Goal: Task Accomplishment & Management: Manage account settings

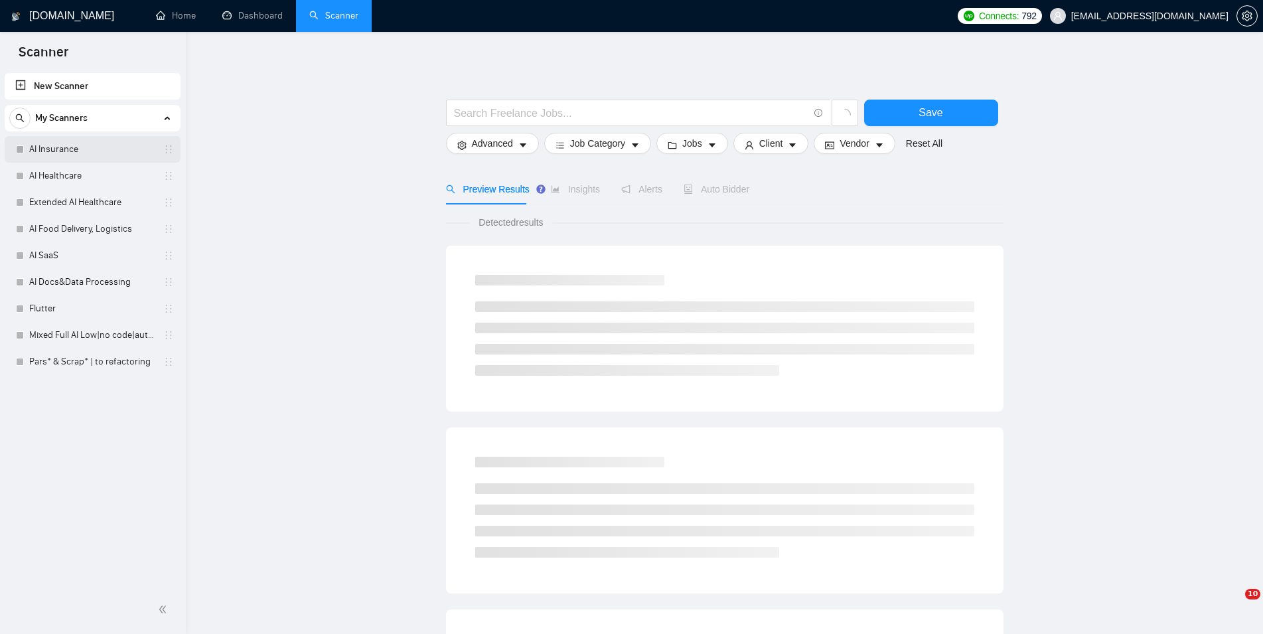
click at [81, 148] on link "AI Insurance" at bounding box center [92, 149] width 126 height 27
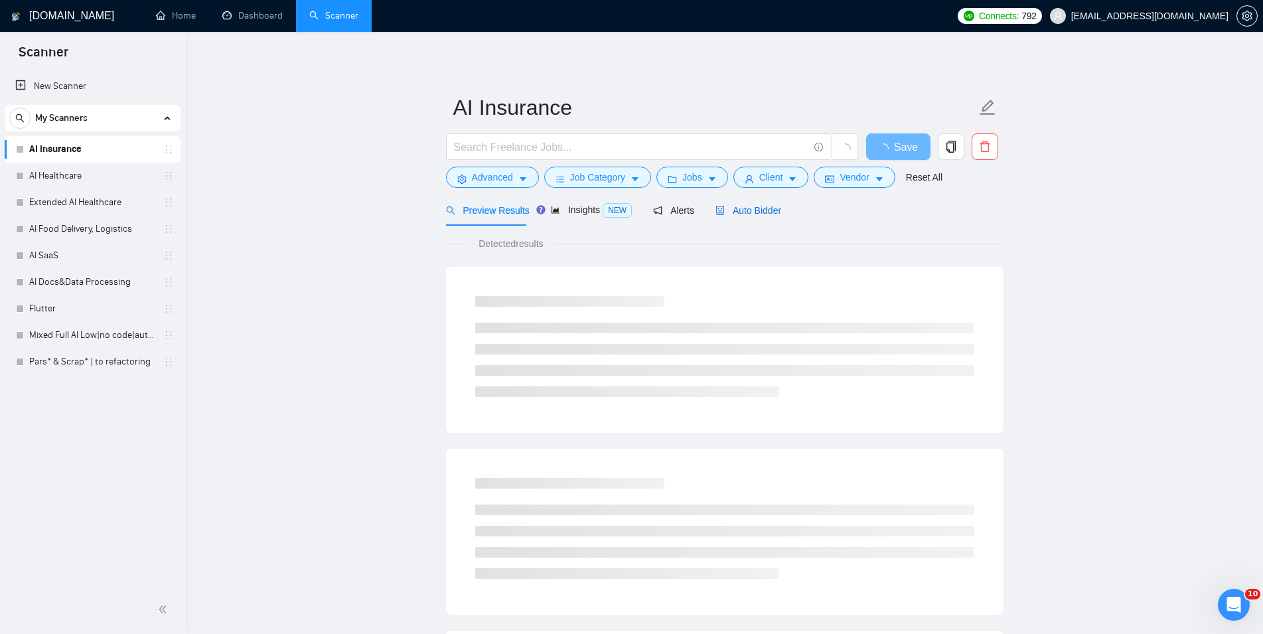
click at [747, 203] on div "Auto Bidder" at bounding box center [748, 210] width 66 height 15
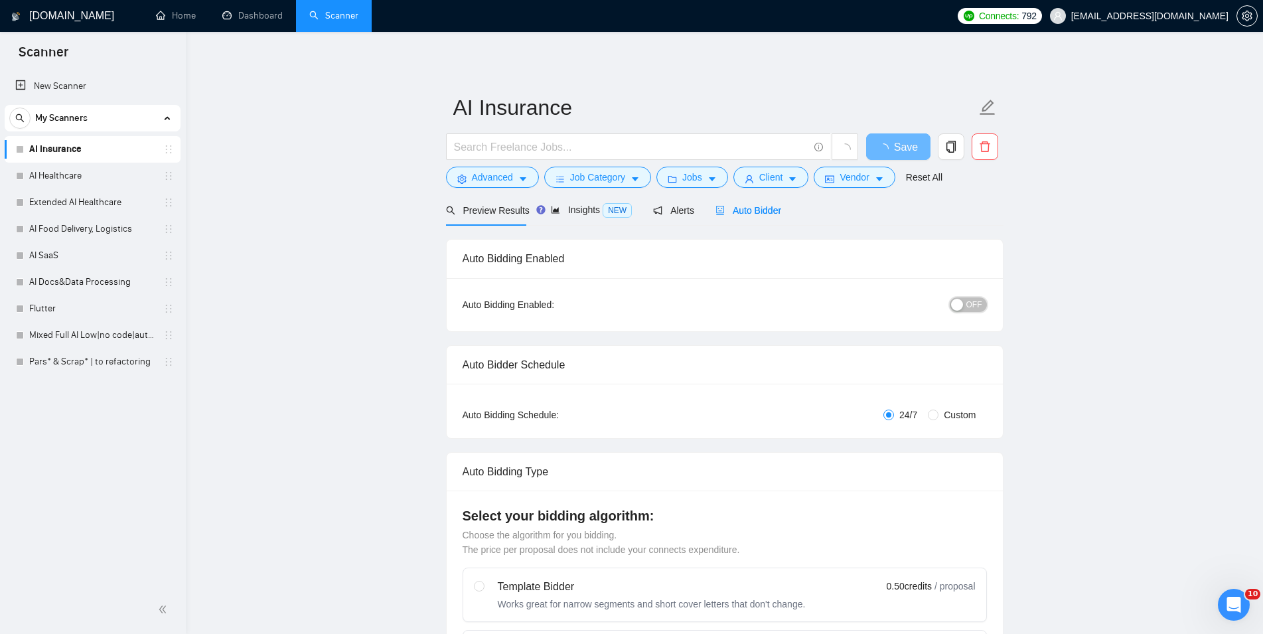
click at [958, 301] on div "button" at bounding box center [957, 305] width 12 height 12
click at [888, 150] on span "Save" at bounding box center [898, 147] width 24 height 17
click at [50, 170] on link "AI Healthcare" at bounding box center [92, 176] width 126 height 27
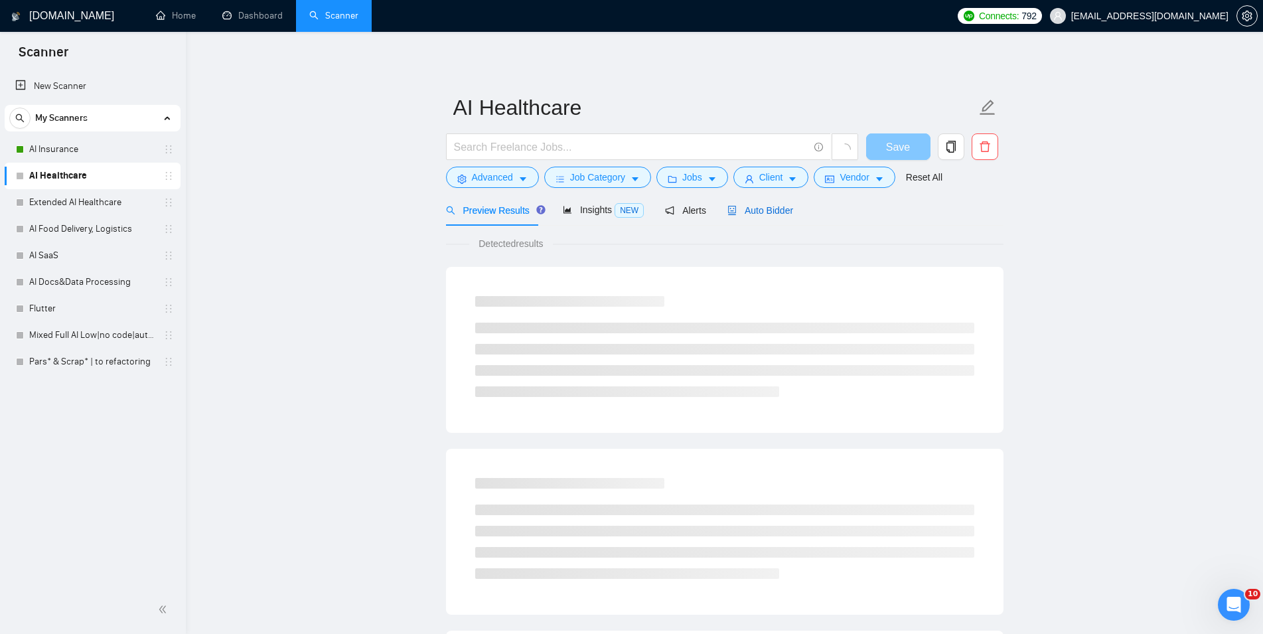
click at [749, 208] on span "Auto Bidder" at bounding box center [760, 210] width 66 height 11
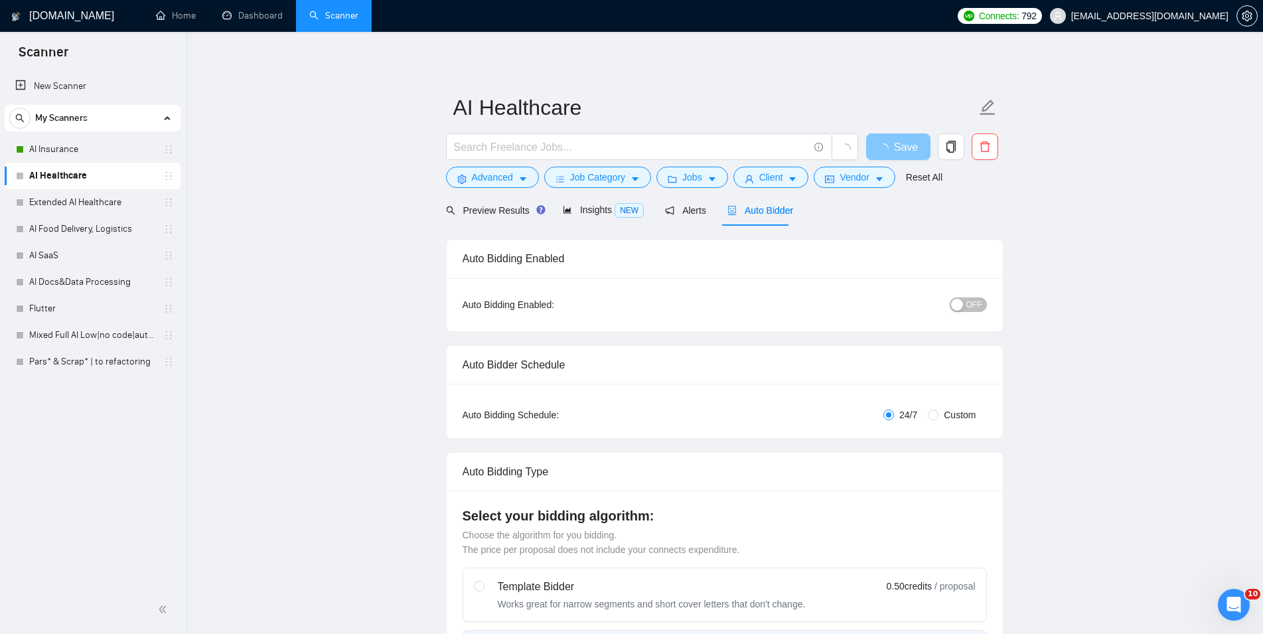
click at [971, 297] on div "OFF" at bounding box center [899, 304] width 175 height 15
checkbox input "true"
click at [963, 303] on div "button" at bounding box center [957, 305] width 12 height 12
click at [899, 135] on button "Save" at bounding box center [898, 146] width 64 height 27
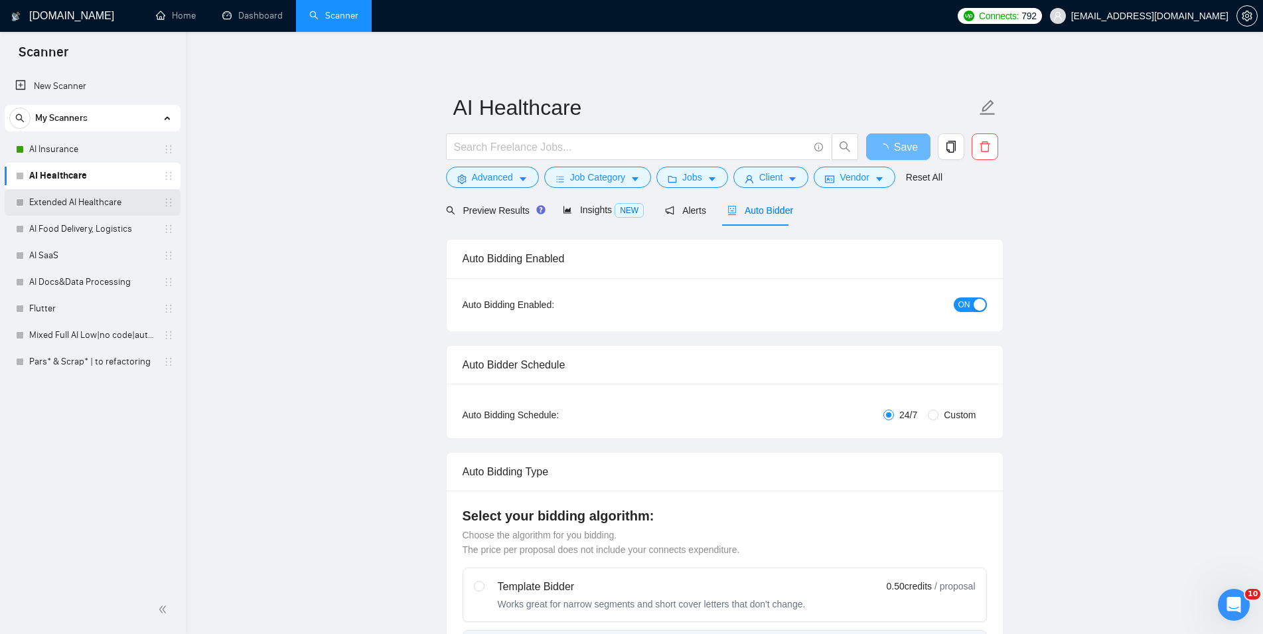
click at [67, 208] on link "Extended AI Healthcare" at bounding box center [92, 202] width 126 height 27
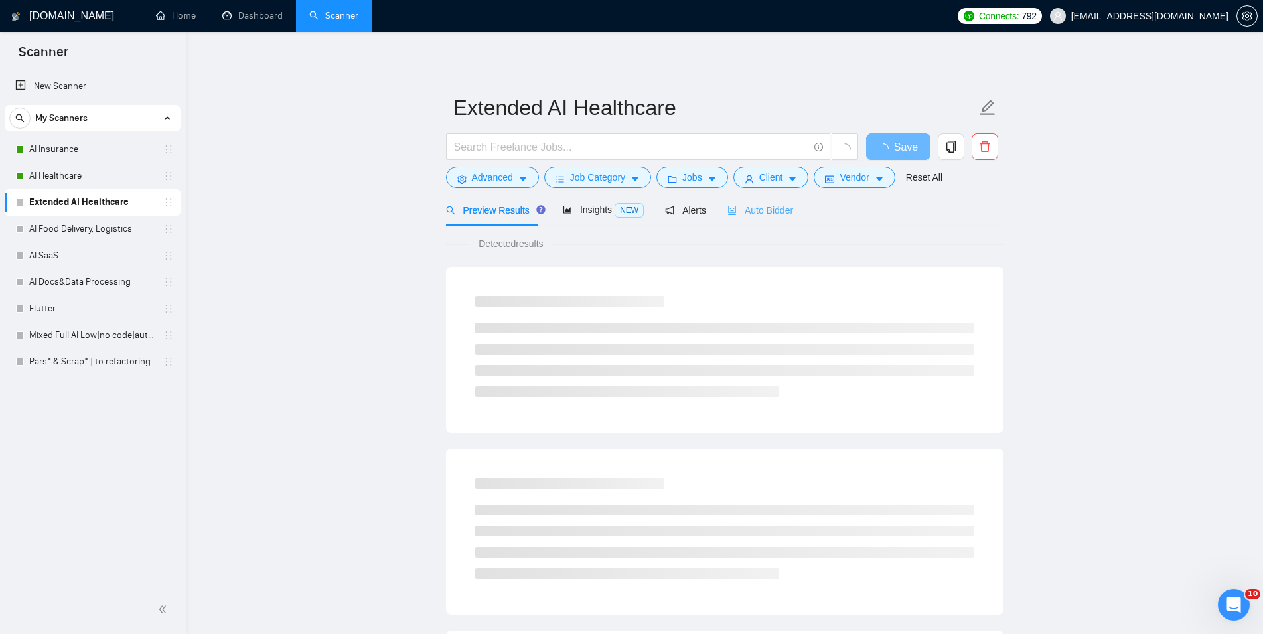
click at [761, 220] on div "Auto Bidder" at bounding box center [760, 209] width 66 height 31
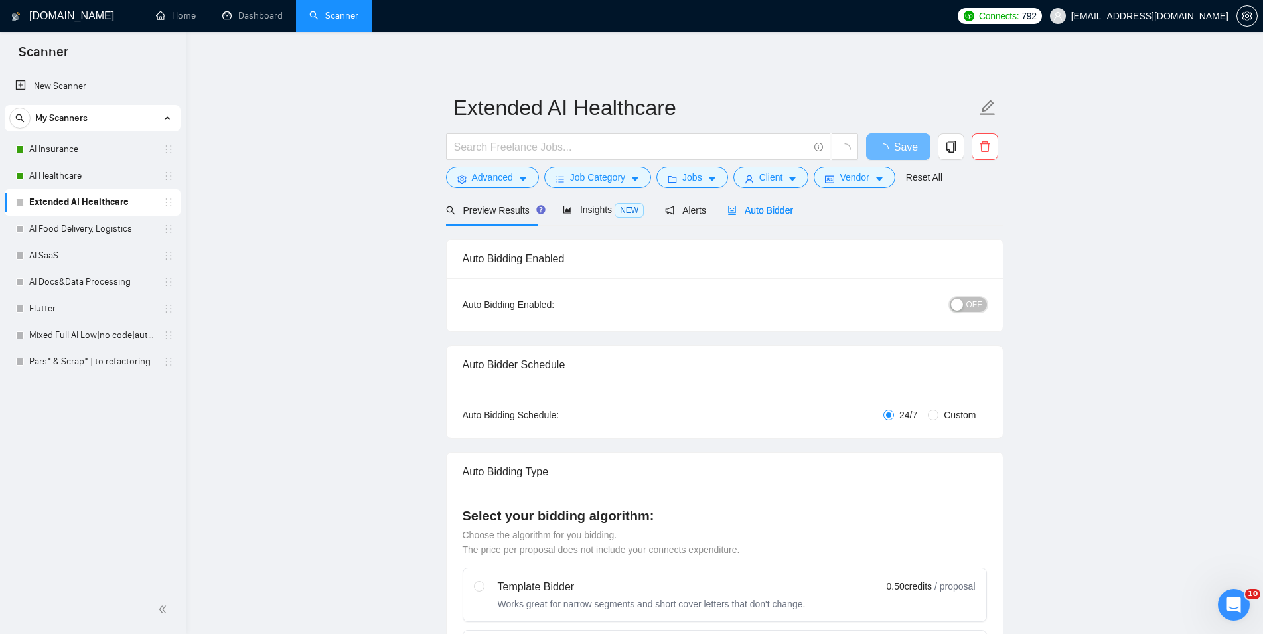
click at [958, 309] on div "button" at bounding box center [957, 305] width 12 height 12
click at [894, 135] on button "Save" at bounding box center [898, 146] width 64 height 27
click at [90, 218] on link "AI Food Delivery, Logistics" at bounding box center [92, 229] width 126 height 27
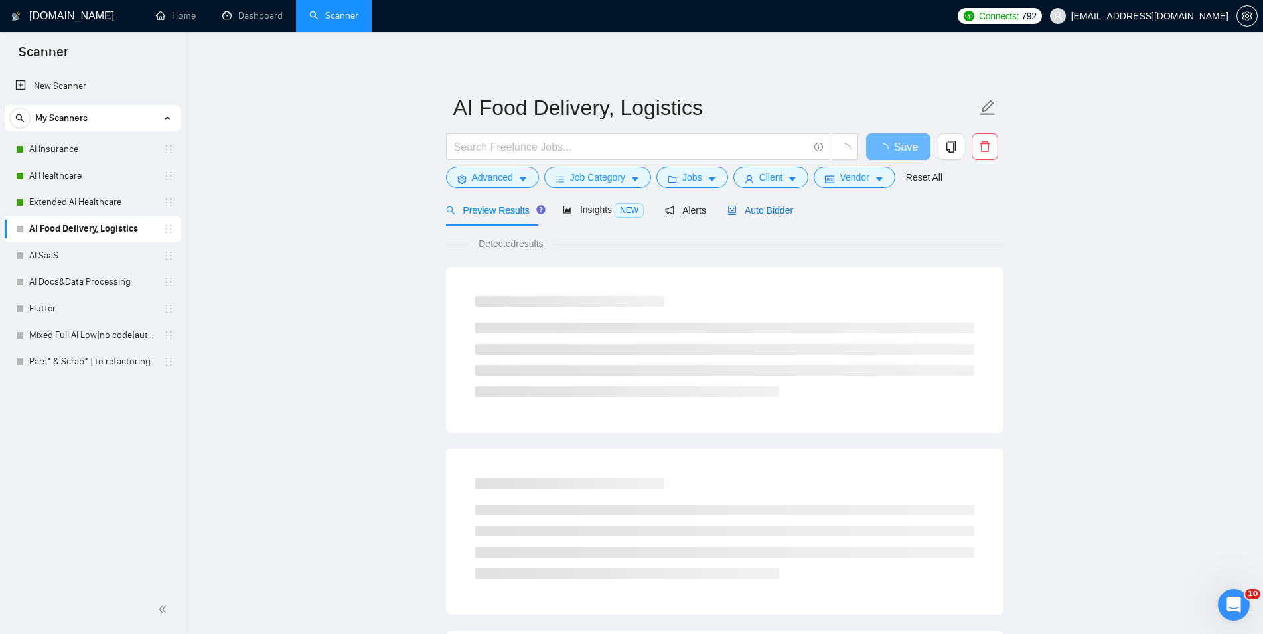
click at [738, 207] on span "Auto Bidder" at bounding box center [760, 210] width 66 height 11
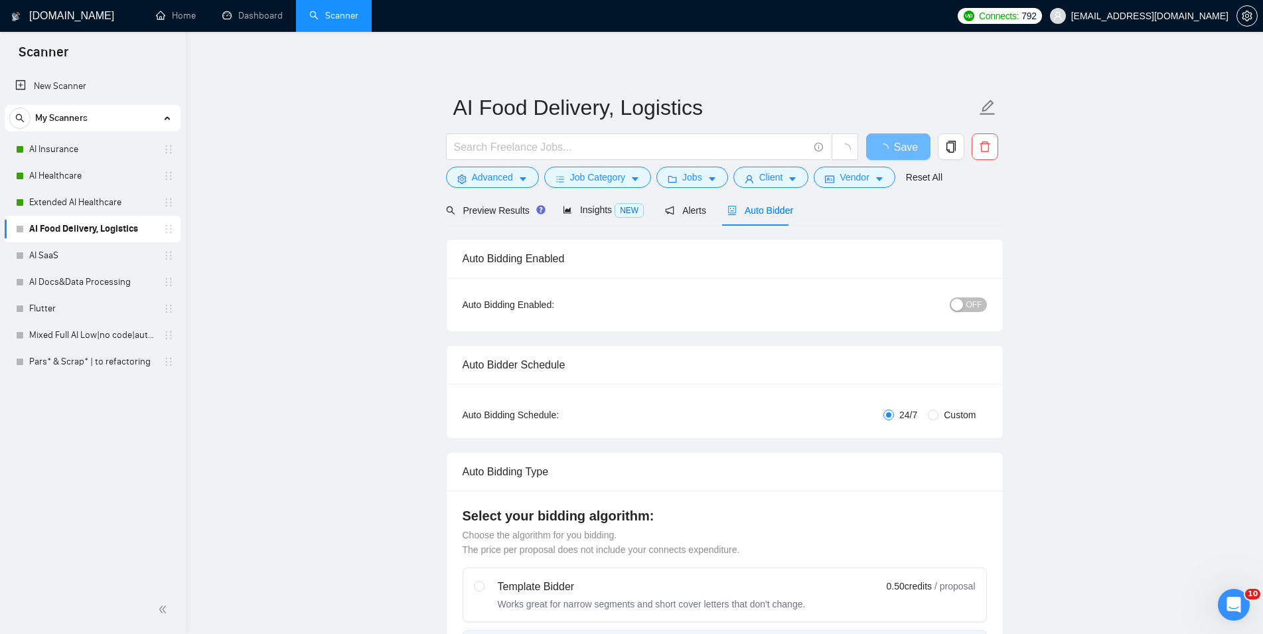
click at [978, 298] on span "OFF" at bounding box center [974, 304] width 16 height 15
click at [891, 145] on span "Save" at bounding box center [898, 147] width 24 height 17
click at [133, 254] on link "AI SaaS" at bounding box center [92, 255] width 126 height 27
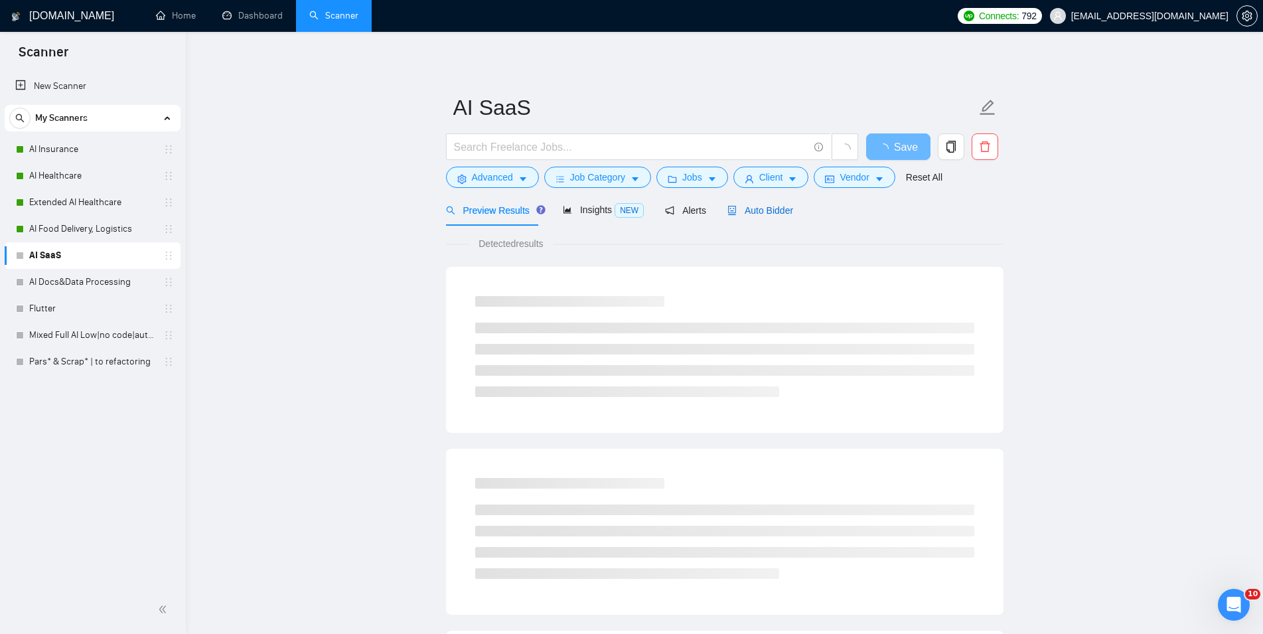
click at [756, 208] on span "Auto Bidder" at bounding box center [760, 210] width 66 height 11
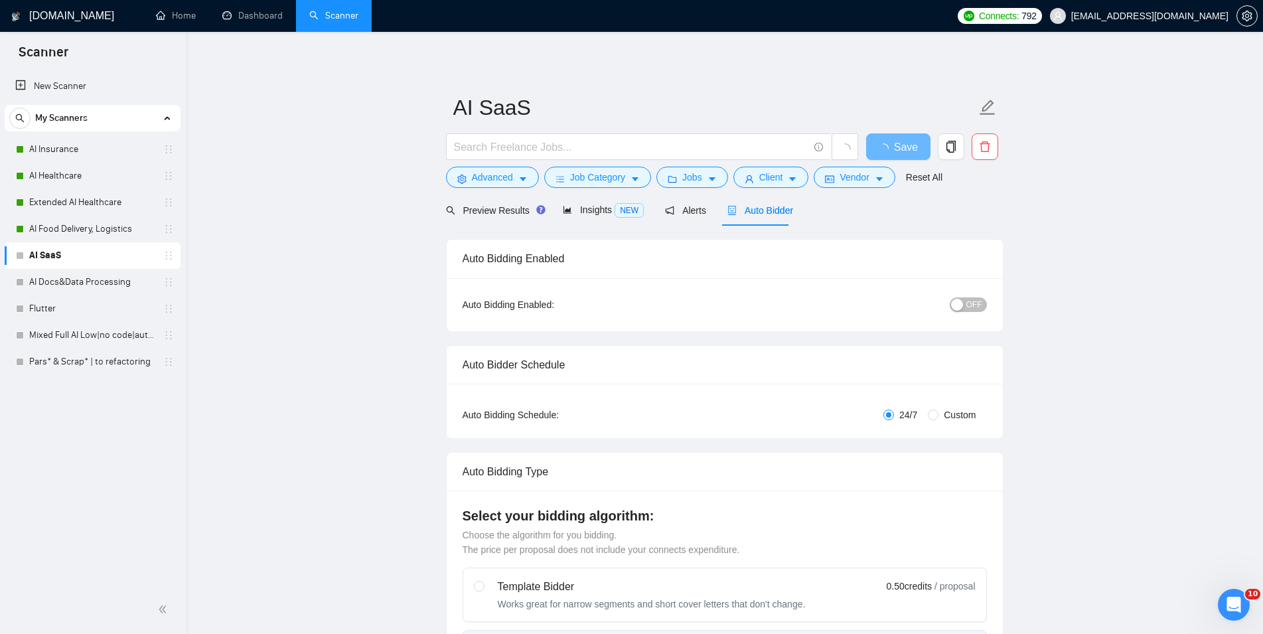
click at [963, 303] on div "button" at bounding box center [957, 305] width 12 height 12
click at [922, 151] on button "Save" at bounding box center [898, 146] width 64 height 27
click at [71, 285] on link "AI Docs&Data Processing" at bounding box center [92, 282] width 126 height 27
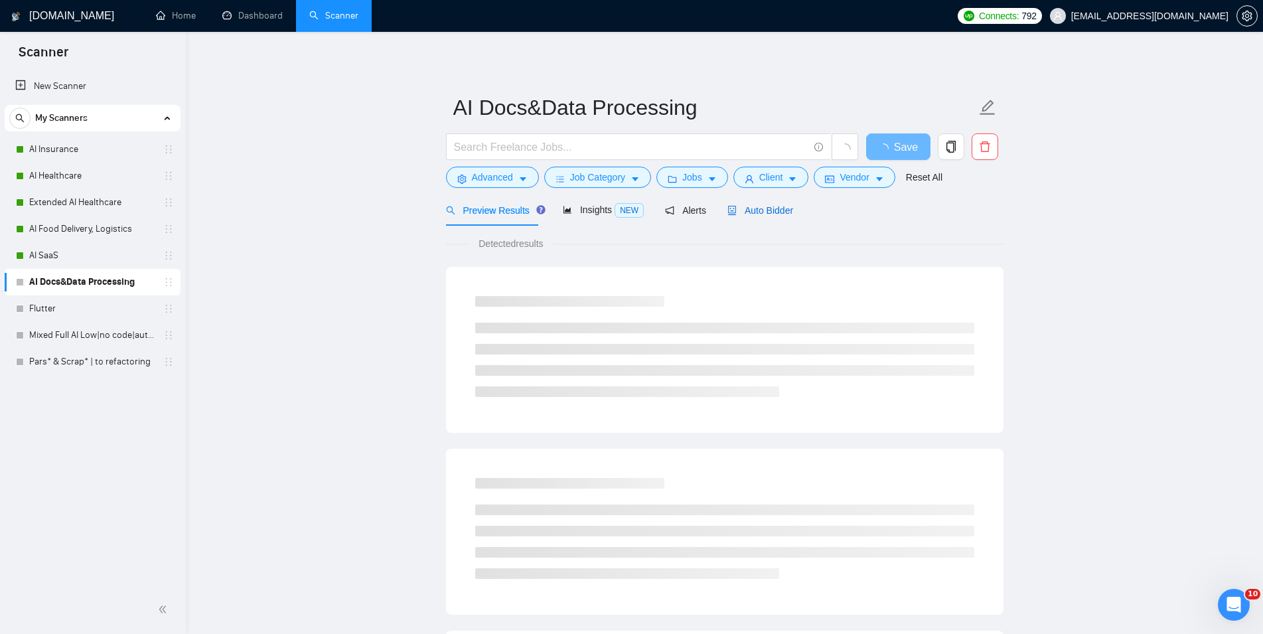
click at [742, 210] on span "Auto Bidder" at bounding box center [760, 210] width 66 height 11
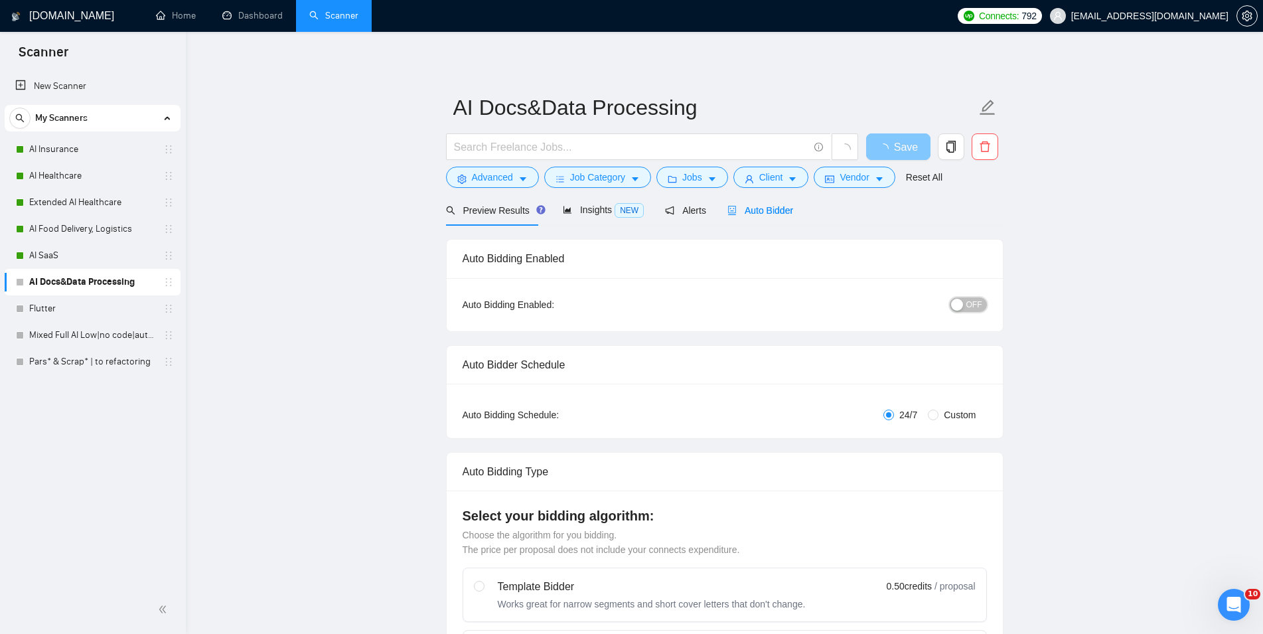
click at [966, 308] on button "OFF" at bounding box center [968, 304] width 37 height 15
click at [904, 145] on span "Save" at bounding box center [898, 147] width 24 height 17
click at [60, 309] on link "Flutter" at bounding box center [92, 308] width 126 height 27
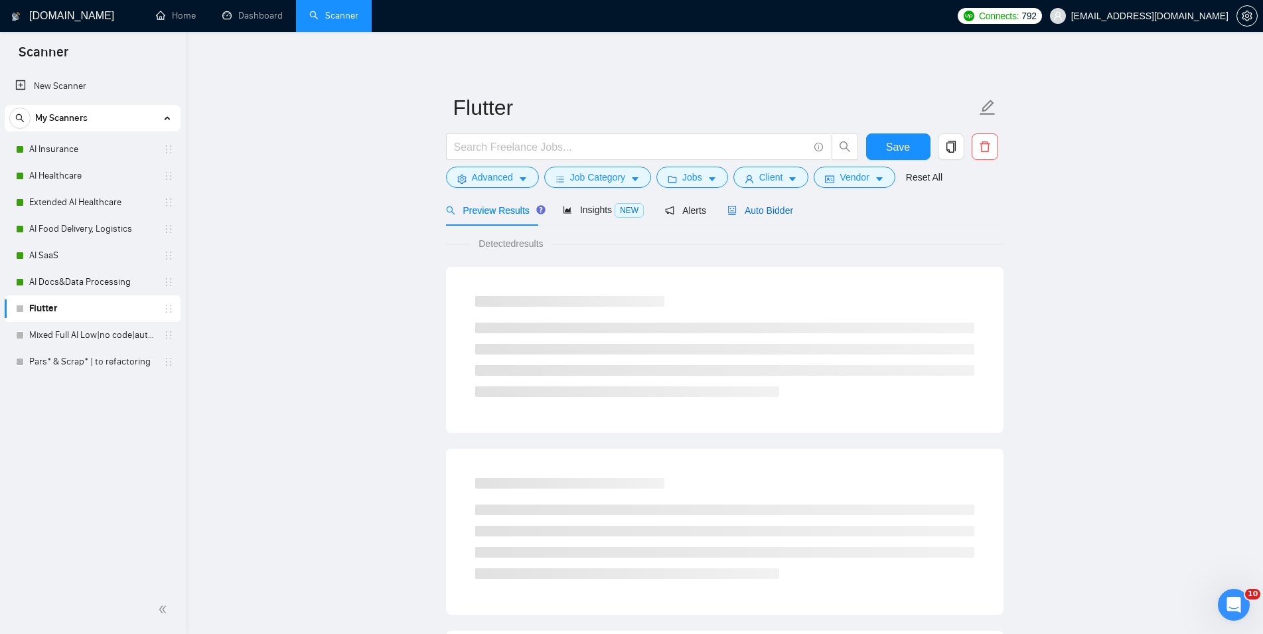
click at [759, 216] on div "Auto Bidder" at bounding box center [760, 210] width 66 height 15
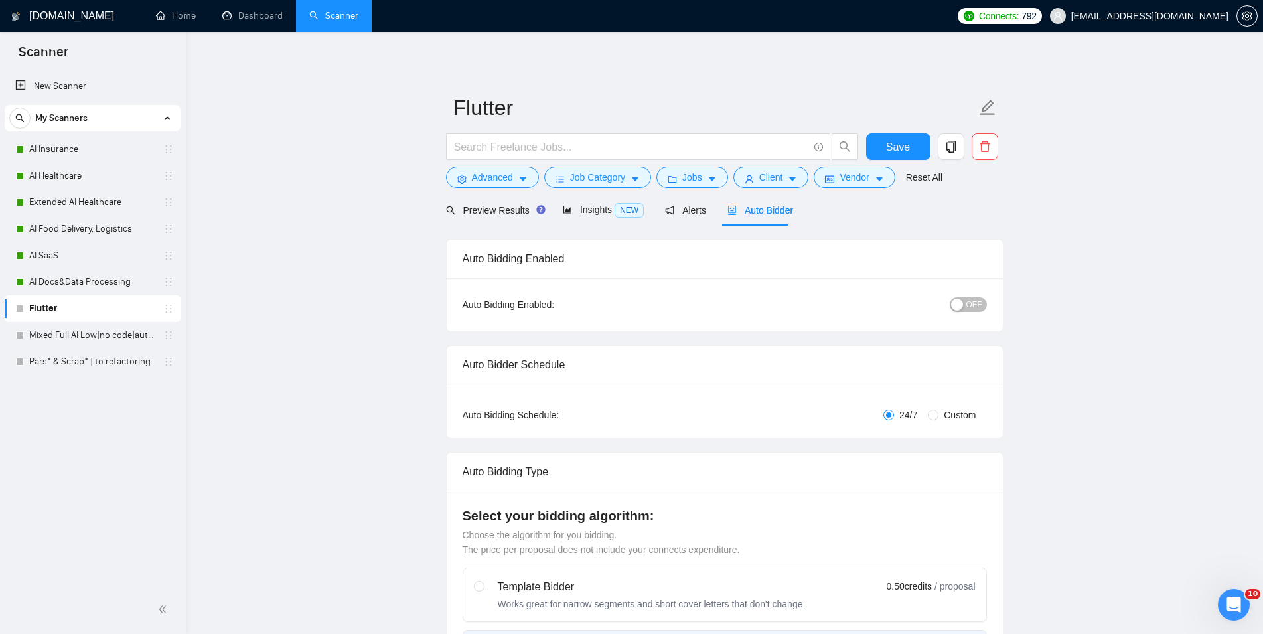
click at [972, 305] on span "OFF" at bounding box center [974, 304] width 16 height 15
click at [900, 145] on span "Save" at bounding box center [898, 147] width 24 height 17
click at [129, 333] on link "Mixed Full AI Low|no code|automations" at bounding box center [92, 335] width 126 height 27
click at [775, 208] on span "Auto Bidder" at bounding box center [760, 210] width 66 height 11
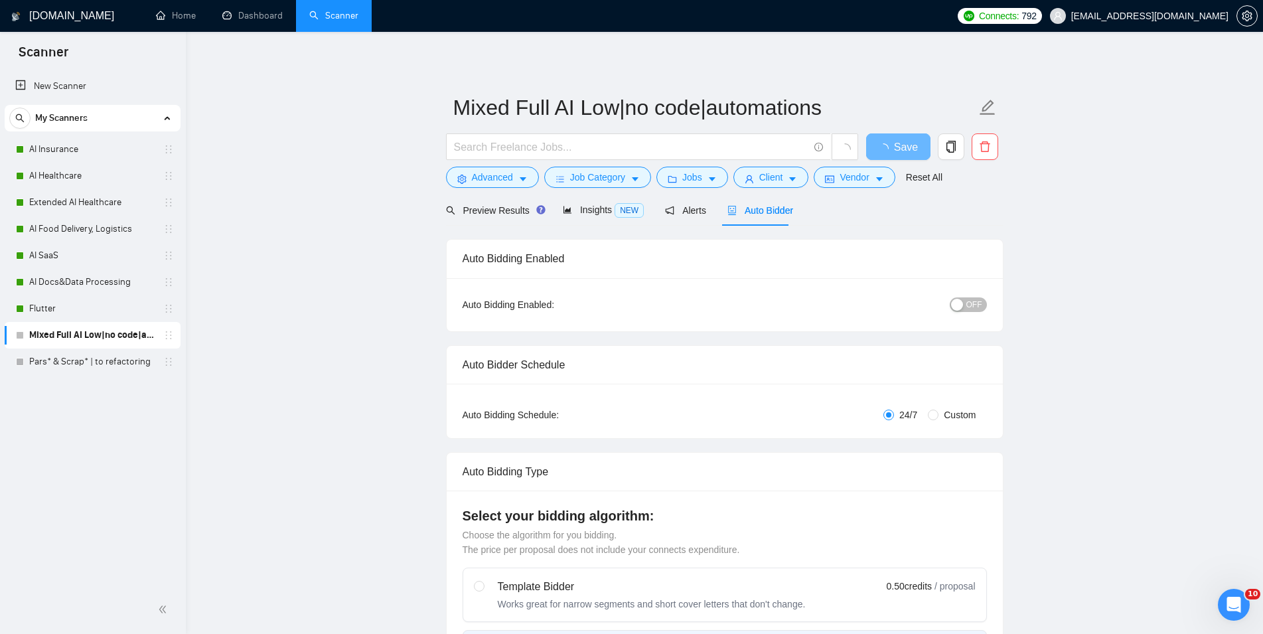
click at [970, 302] on span "OFF" at bounding box center [974, 304] width 16 height 15
click at [910, 147] on button "Save" at bounding box center [898, 146] width 64 height 27
click at [104, 361] on link "Pars* & Scrap* | to refactoring" at bounding box center [92, 361] width 126 height 27
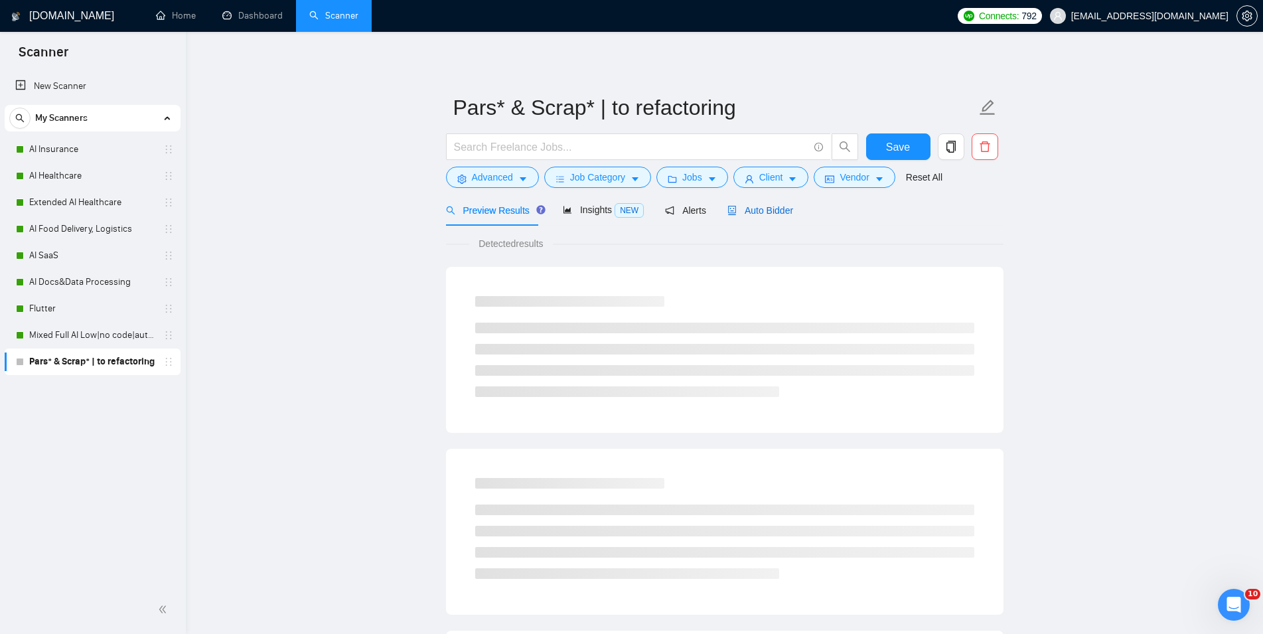
click at [773, 213] on span "Auto Bidder" at bounding box center [760, 210] width 66 height 11
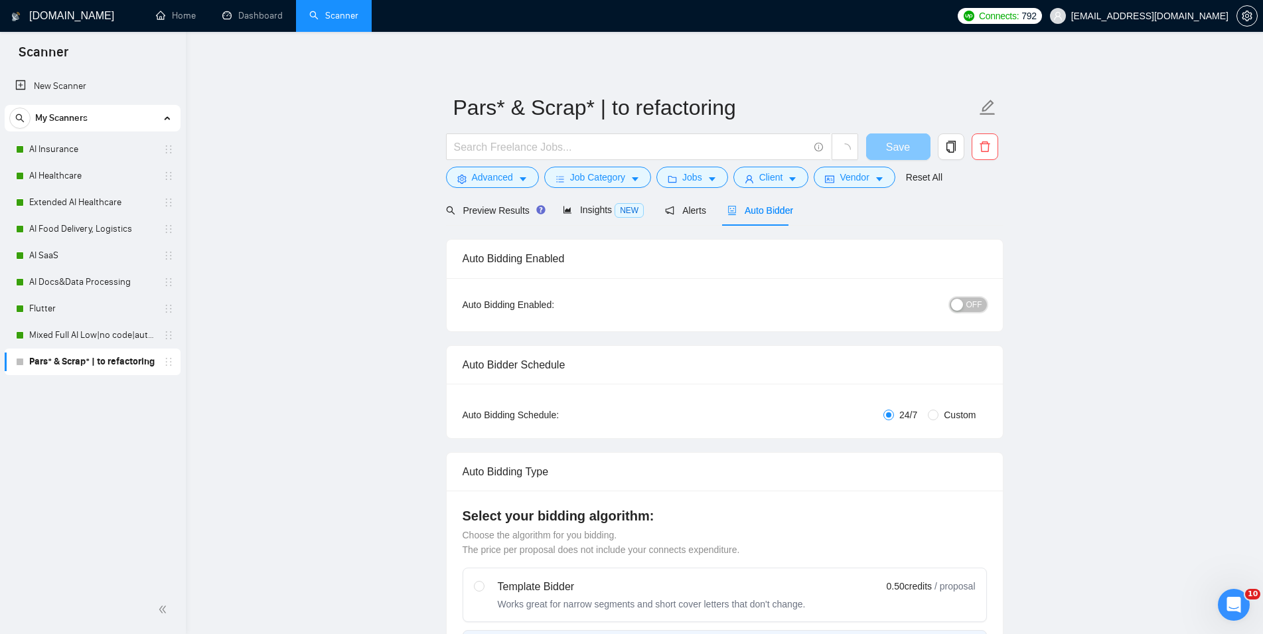
click at [963, 307] on div "button" at bounding box center [957, 305] width 12 height 12
click at [888, 149] on span "Save" at bounding box center [898, 147] width 24 height 17
click at [232, 21] on link "Dashboard" at bounding box center [252, 15] width 60 height 11
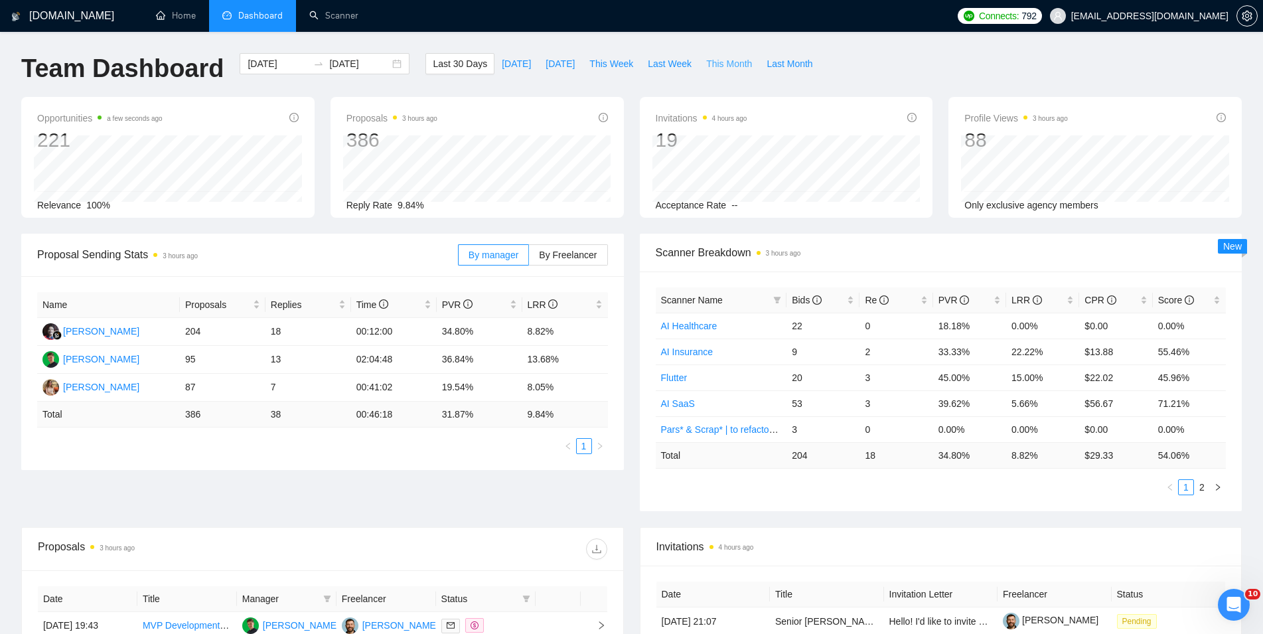
click at [722, 56] on button "This Month" at bounding box center [729, 63] width 60 height 21
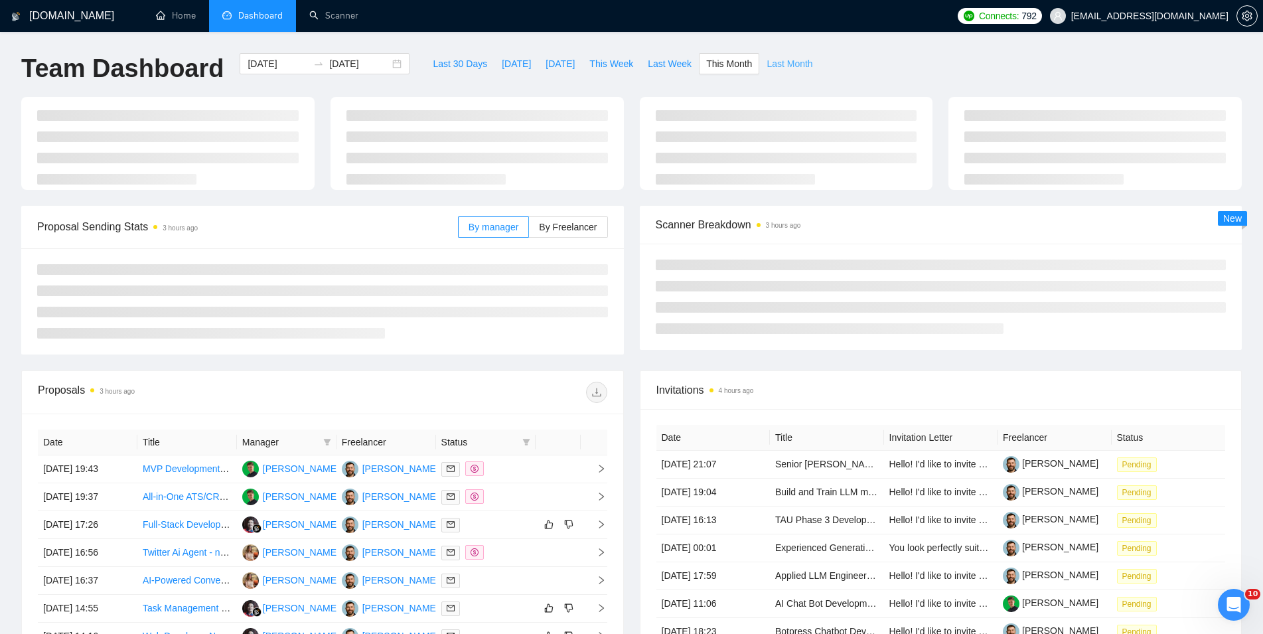
type input "[DATE]"
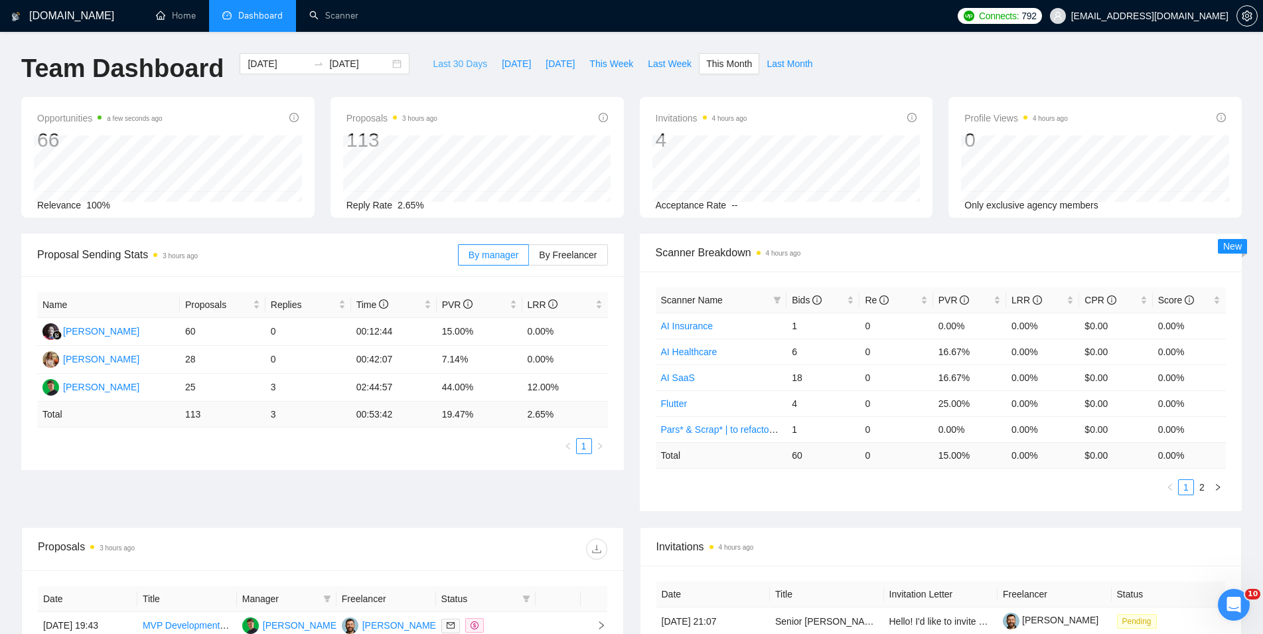
click at [433, 60] on span "Last 30 Days" at bounding box center [460, 63] width 54 height 15
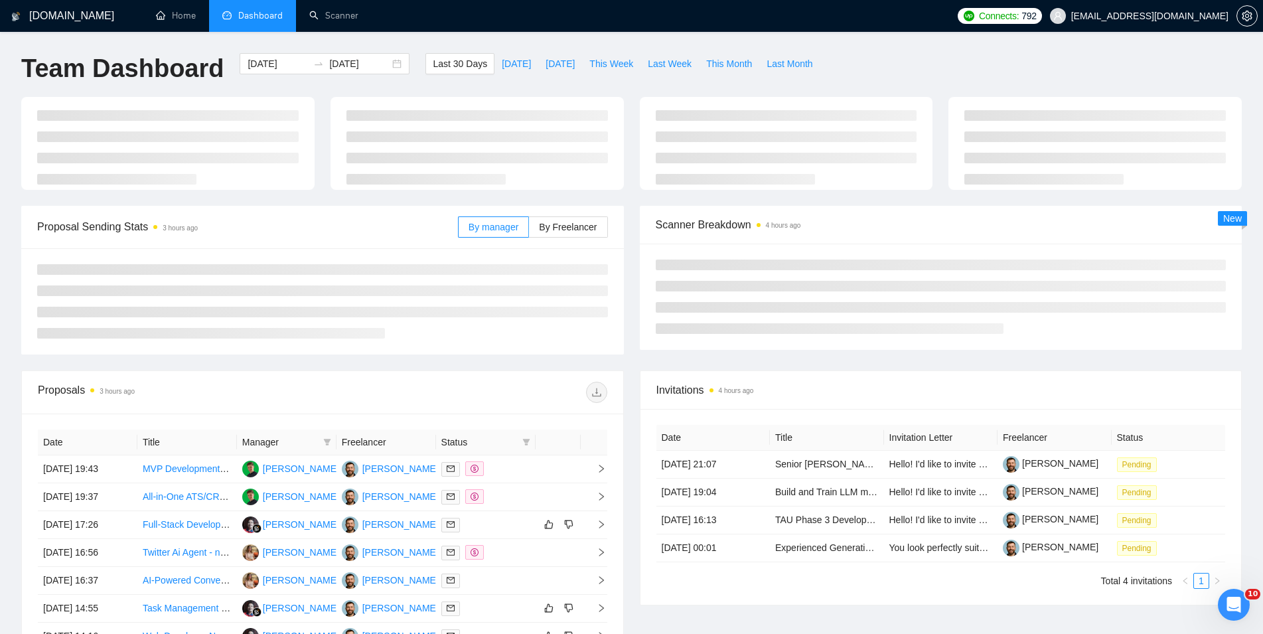
type input "[DATE]"
